Goal: Task Accomplishment & Management: Manage account settings

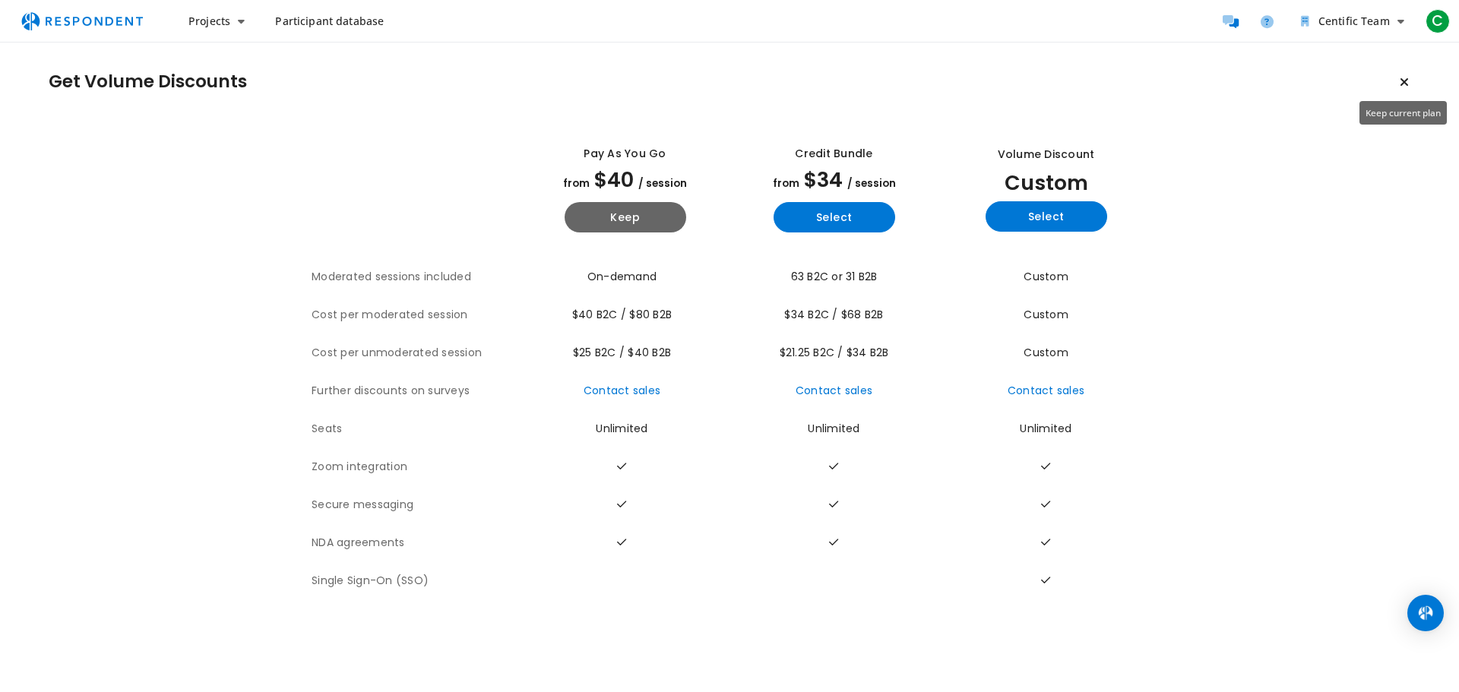
click at [1406, 75] on button "Keep current plan" at bounding box center [1405, 82] width 30 height 30
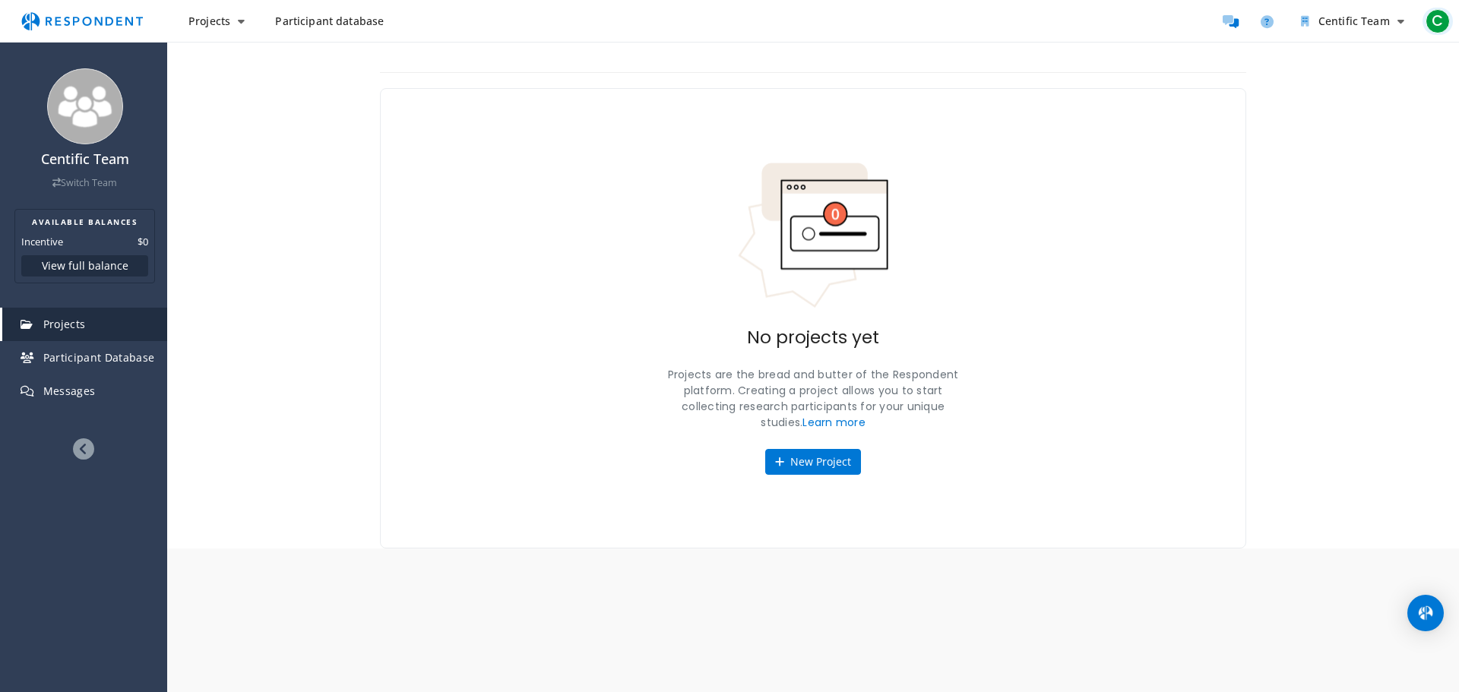
click at [1433, 17] on span "C" at bounding box center [1438, 21] width 24 height 24
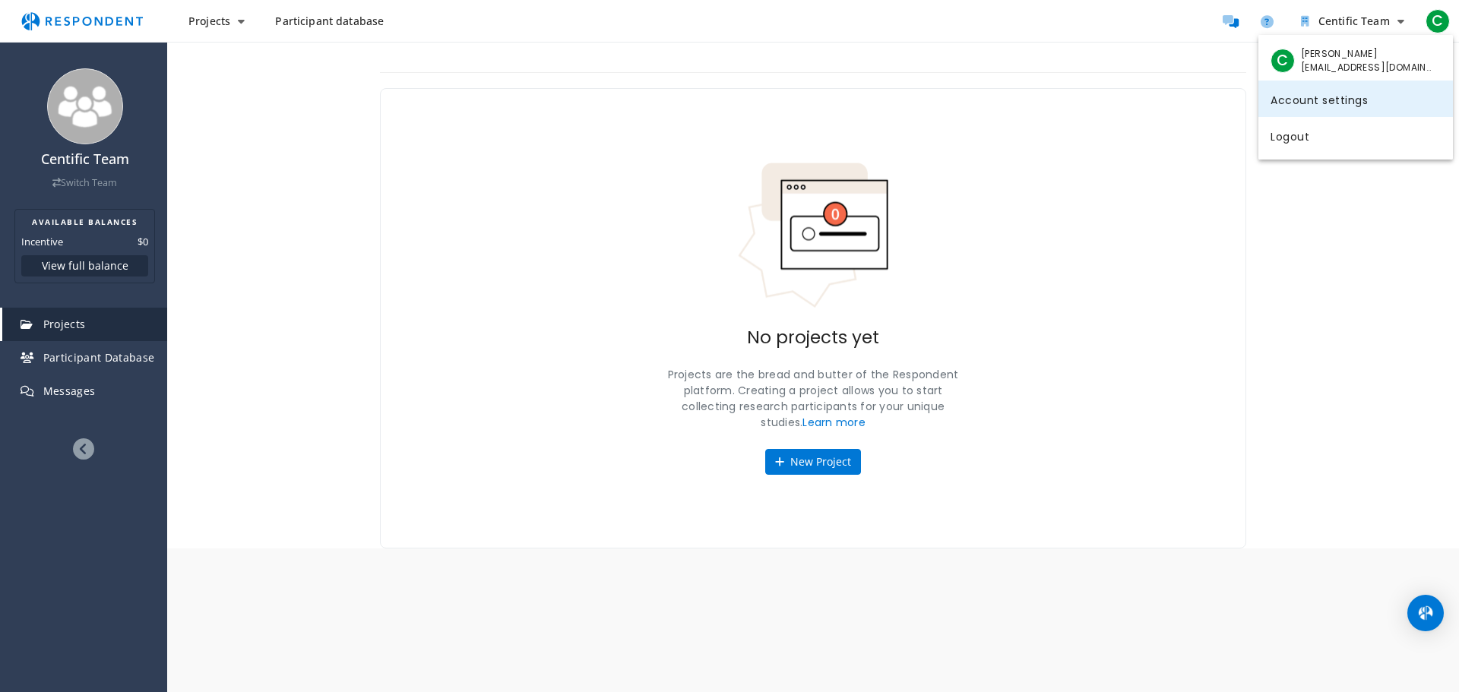
click at [1342, 94] on link "Account settings" at bounding box center [1356, 99] width 195 height 36
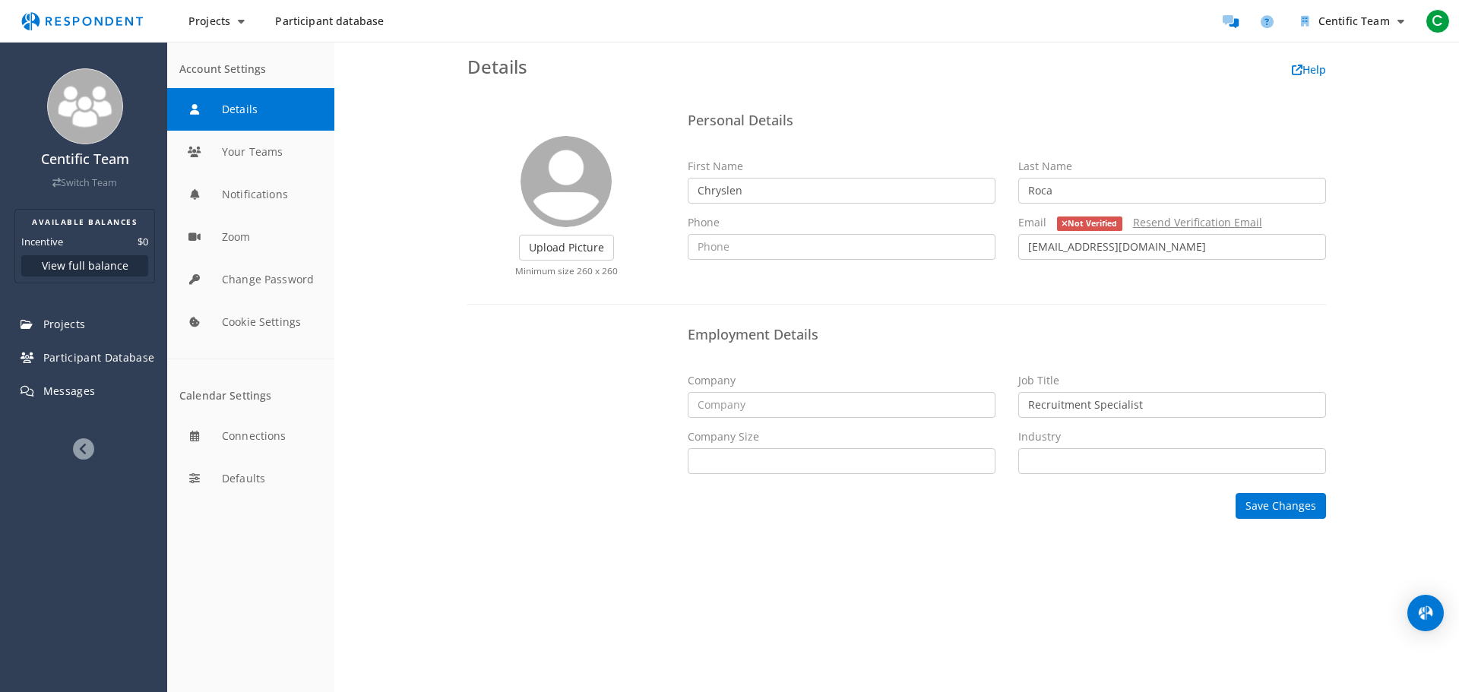
click at [1229, 225] on link "Resend Verification Email" at bounding box center [1197, 222] width 129 height 14
click at [1217, 246] on input "[EMAIL_ADDRESS][DOMAIN_NAME]" at bounding box center [1173, 247] width 308 height 26
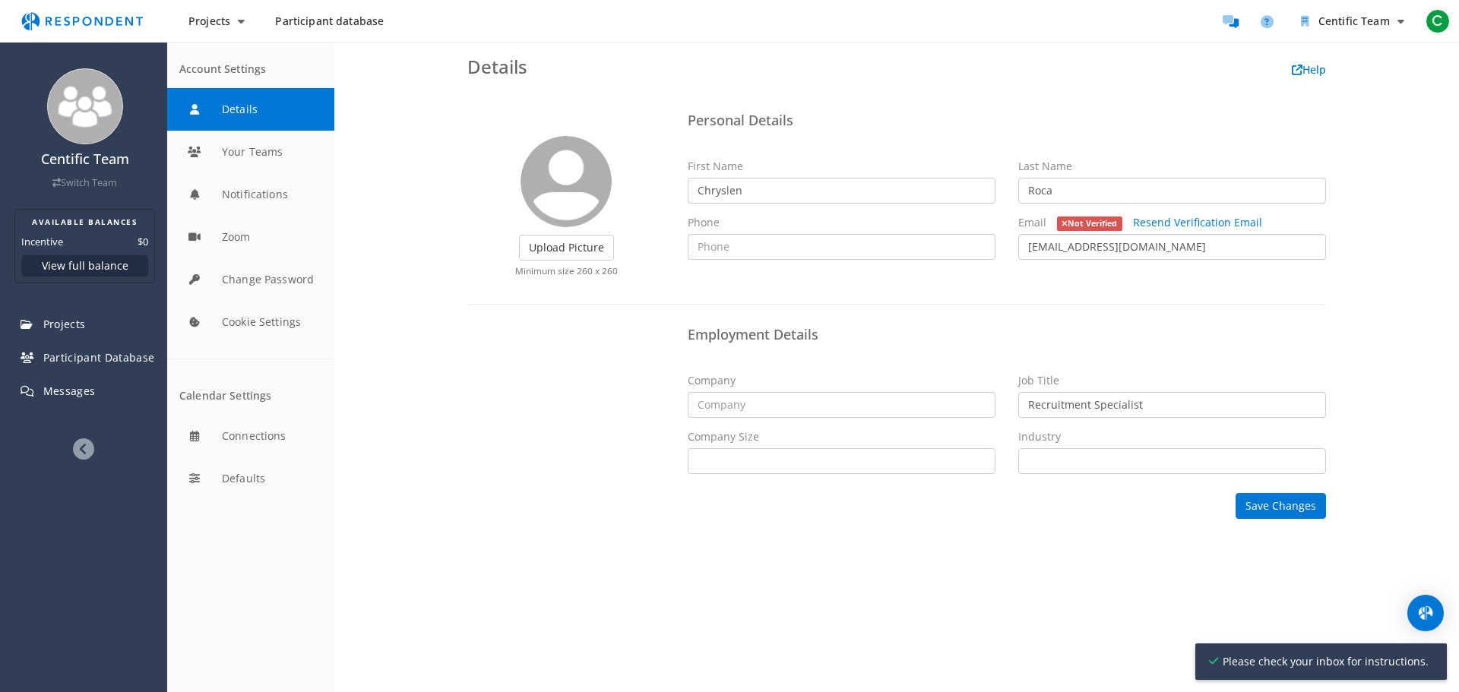
drag, startPoint x: 1217, startPoint y: 246, endPoint x: 994, endPoint y: 230, distance: 224.1
click at [994, 230] on div "First Name Chryslen Last Name [PERSON_NAME] Phone Email Not Verified Resend Ver…" at bounding box center [1007, 215] width 661 height 113
paste input "v_chryslen.roca@centific"
type input "[EMAIL_ADDRESS][DOMAIN_NAME]"
click at [1173, 221] on link "Resend Verification Email" at bounding box center [1197, 222] width 129 height 14
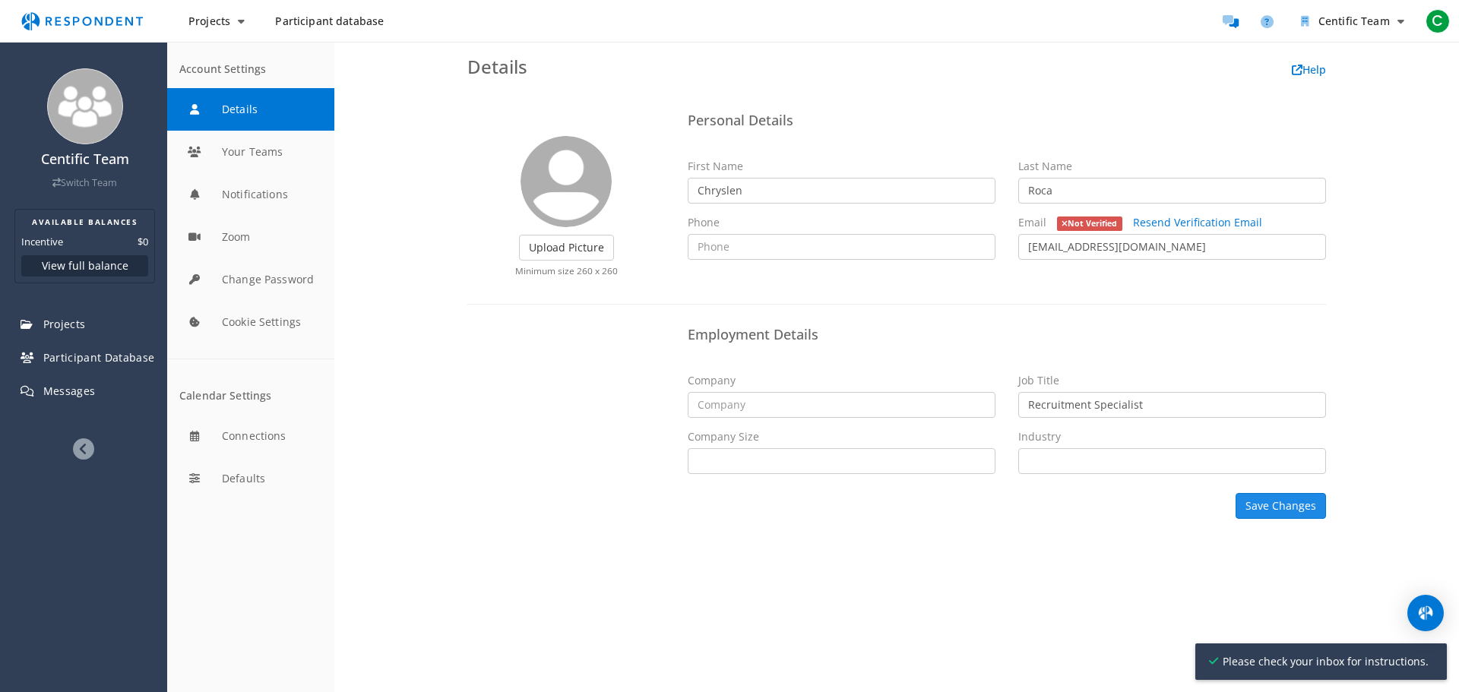
click at [1265, 502] on button "Save Changes" at bounding box center [1281, 506] width 90 height 26
